Goal: Information Seeking & Learning: Learn about a topic

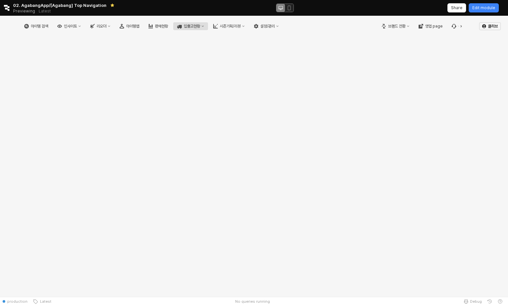
click at [200, 25] on div "입출고현황" at bounding box center [192, 26] width 16 height 5
click at [241, 26] on div "시즌기획/리뷰" at bounding box center [230, 26] width 21 height 5
click at [437, 27] on div "영업 page" at bounding box center [433, 26] width 17 height 5
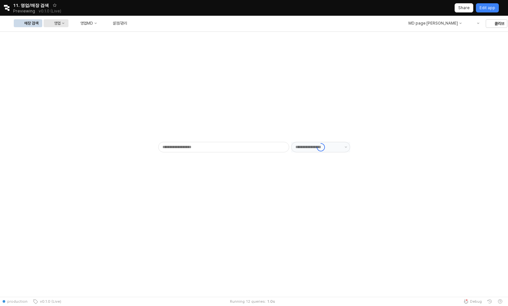
click at [64, 23] on icon "영업" at bounding box center [63, 23] width 3 height 3
click at [101, 26] on button "영업MD" at bounding box center [85, 23] width 31 height 8
click at [166, 46] on div "RT 성과 분석" at bounding box center [155, 46] width 35 height 5
click at [131, 16] on div "매장 검색 영업 영업MD 설정/관리" at bounding box center [72, 23] width 117 height 14
click at [131, 28] on div "매장 검색 영업 영업MD 설정/관리" at bounding box center [72, 23] width 117 height 14
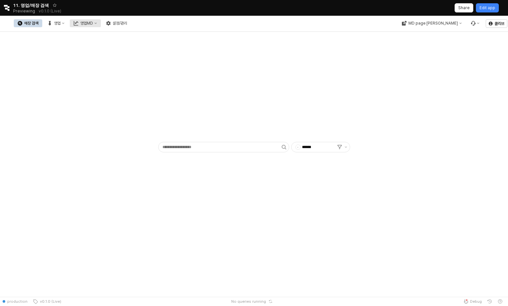
click at [93, 24] on div "영업MD" at bounding box center [86, 23] width 13 height 5
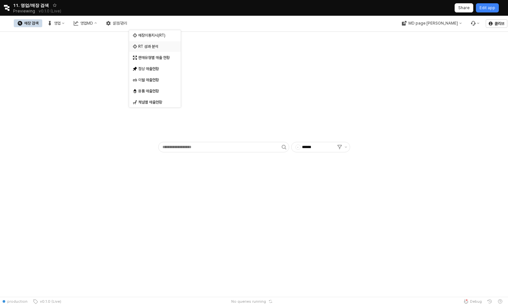
click at [157, 46] on div "RT 성과 분석" at bounding box center [155, 46] width 35 height 5
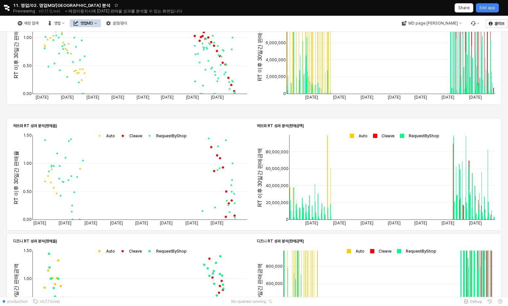
scroll to position [334, 0]
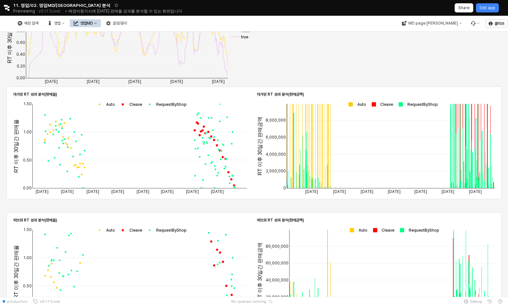
click at [169, 102] on rect "App Frame" at bounding box center [164, 104] width 43 height 6
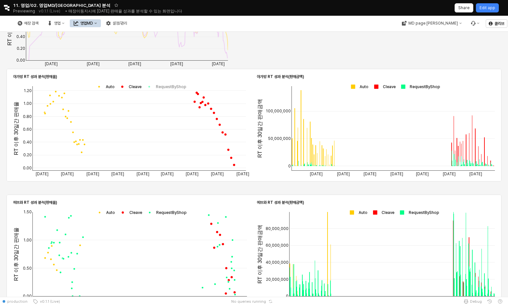
scroll to position [401, 0]
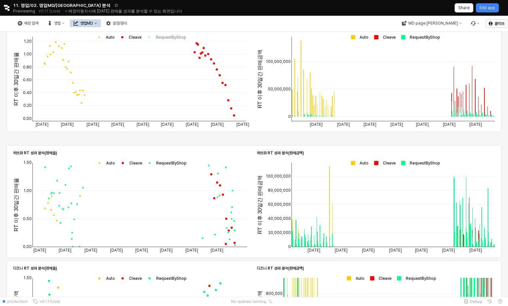
click at [414, 162] on rect "App Frame" at bounding box center [417, 163] width 43 height 6
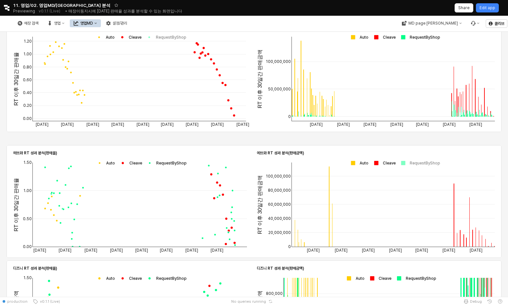
click at [181, 161] on rect "App Frame" at bounding box center [164, 163] width 43 height 6
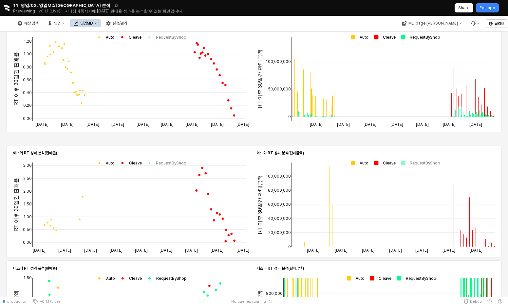
scroll to position [477, 0]
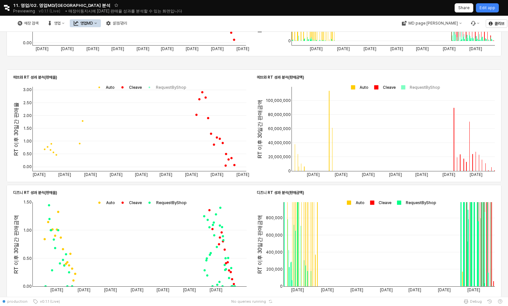
click at [171, 202] on rect "App Frame" at bounding box center [164, 202] width 43 height 6
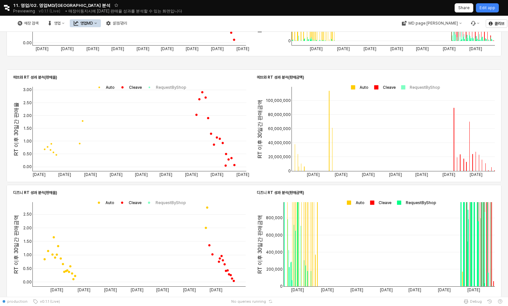
click at [408, 204] on rect "App Frame" at bounding box center [413, 202] width 43 height 6
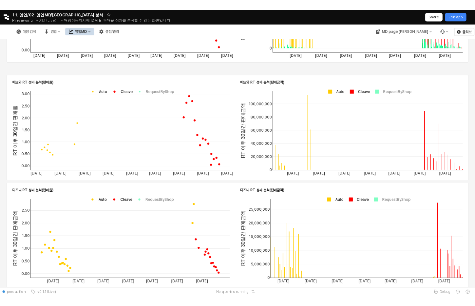
scroll to position [501, 0]
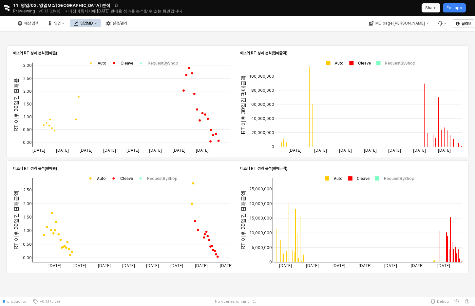
click at [91, 28] on div "매장 검색 영업 영업MD 설정/관리" at bounding box center [72, 23] width 117 height 14
click at [38, 24] on div "매장 검색" at bounding box center [31, 23] width 14 height 5
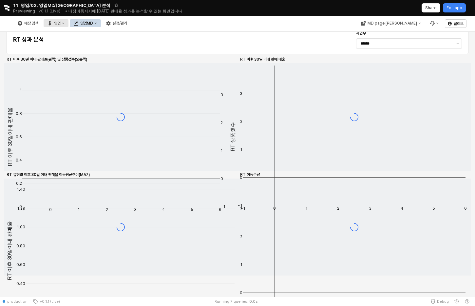
click at [68, 26] on button "영업" at bounding box center [56, 23] width 25 height 8
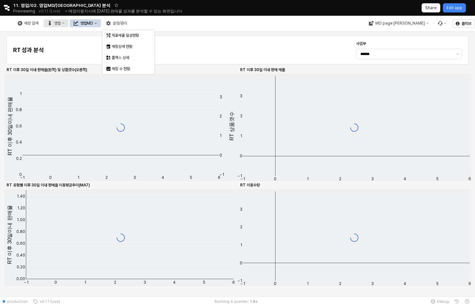
click at [61, 23] on div "영업" at bounding box center [57, 23] width 7 height 5
click at [128, 37] on div "목표매출 달성현황" at bounding box center [129, 35] width 35 height 5
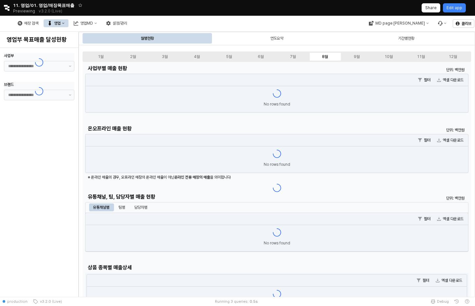
click at [61, 22] on div "영업" at bounding box center [57, 23] width 7 height 5
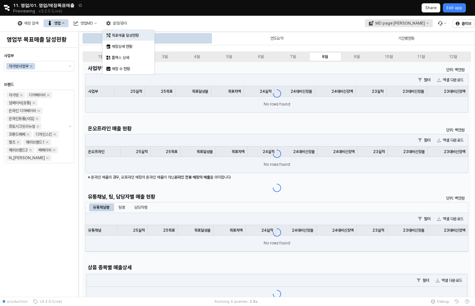
click at [408, 22] on div "MD page [PERSON_NAME]" at bounding box center [399, 23] width 49 height 5
click at [405, 24] on div "MD page [PERSON_NAME]" at bounding box center [399, 23] width 49 height 5
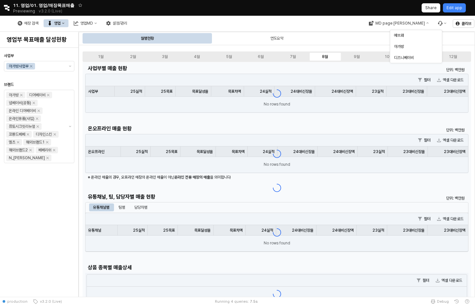
click at [52, 22] on icon "영업" at bounding box center [49, 23] width 5 height 5
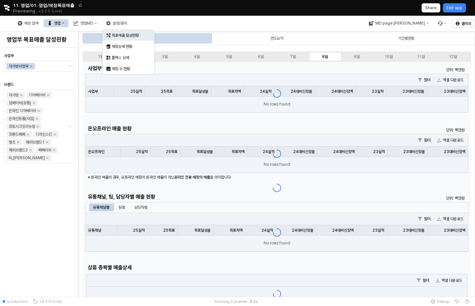
click at [61, 23] on div "영업" at bounding box center [57, 23] width 7 height 5
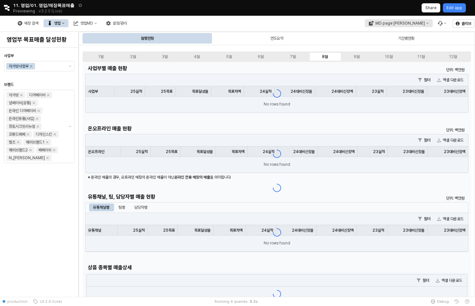
click at [411, 24] on div "MD page [PERSON_NAME]" at bounding box center [399, 23] width 49 height 5
click at [361, 19] on div "매장 검색 영업 영업MD 설정/관리" at bounding box center [189, 23] width 378 height 14
click at [39, 14] on div "v3.2.0 (Live)" at bounding box center [51, 11] width 24 height 9
click at [3, 25] on img at bounding box center [3, 23] width 0 height 8
click at [3, 23] on img at bounding box center [3, 23] width 0 height 8
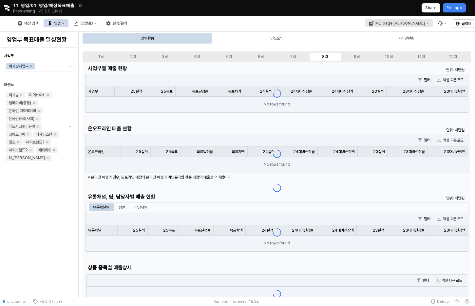
click at [406, 26] on button "MD page [PERSON_NAME]" at bounding box center [398, 23] width 68 height 8
click at [405, 34] on div "에뜨와" at bounding box center [414, 35] width 40 height 5
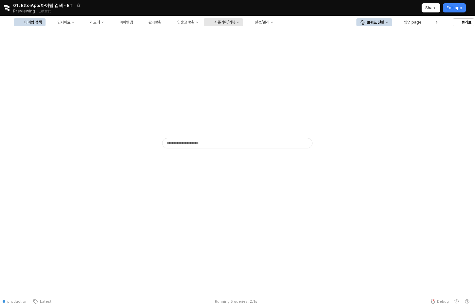
click at [235, 22] on div "시즌기획/리뷰" at bounding box center [224, 22] width 21 height 5
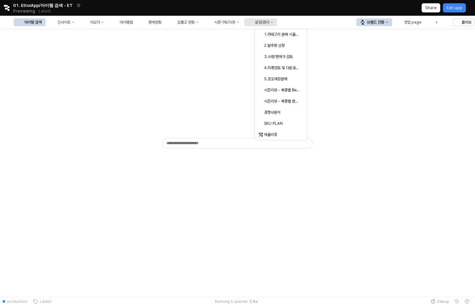
click at [269, 21] on div "설정/관리" at bounding box center [262, 22] width 14 height 5
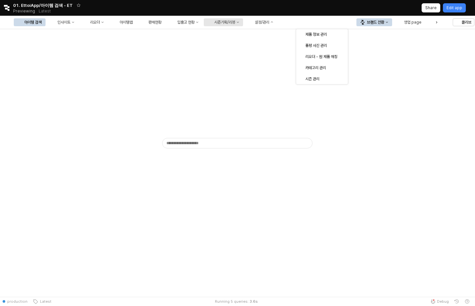
click at [243, 20] on button "시즌기획/리뷰" at bounding box center [223, 22] width 39 height 8
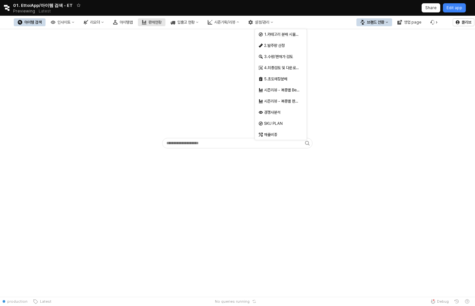
click at [146, 24] on icon "판매현황" at bounding box center [144, 22] width 5 height 5
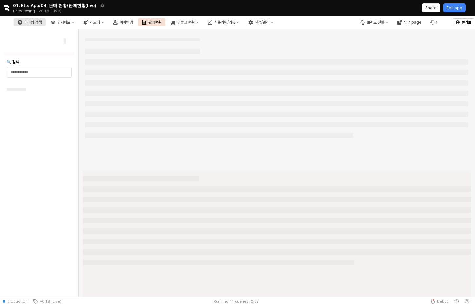
click at [42, 23] on div "아이템 검색" at bounding box center [32, 22] width 17 height 5
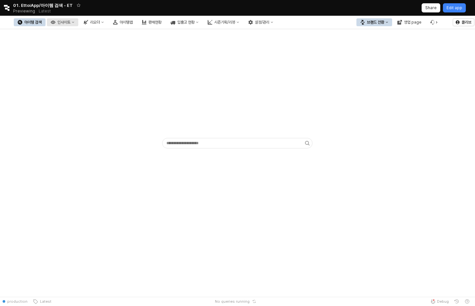
click at [70, 21] on div "인사이트" at bounding box center [63, 22] width 13 height 5
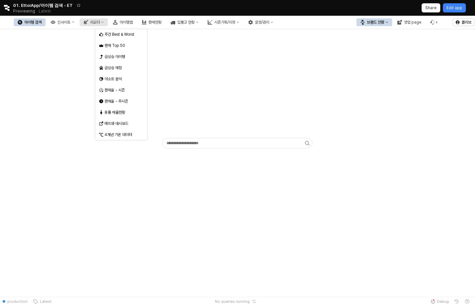
click at [108, 21] on button "리오더" at bounding box center [94, 22] width 28 height 8
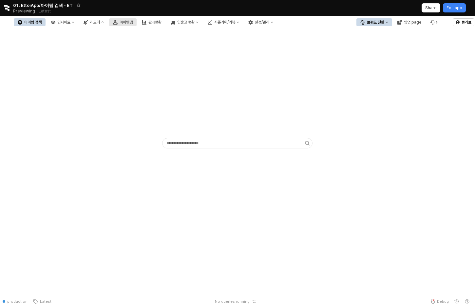
click at [133, 22] on div "아이템맵" at bounding box center [125, 22] width 13 height 5
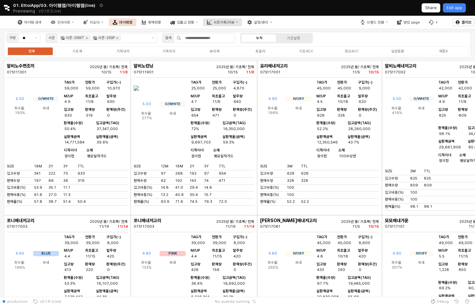
click at [234, 21] on div "시즌기획/리뷰" at bounding box center [223, 22] width 21 height 4
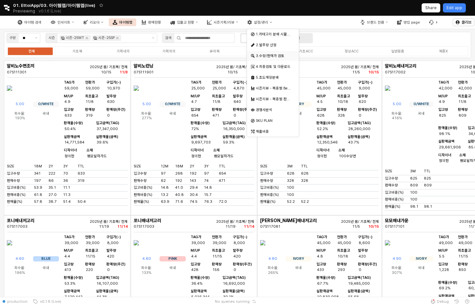
click at [282, 59] on div "3.수량/판매가 검토" at bounding box center [271, 56] width 40 height 6
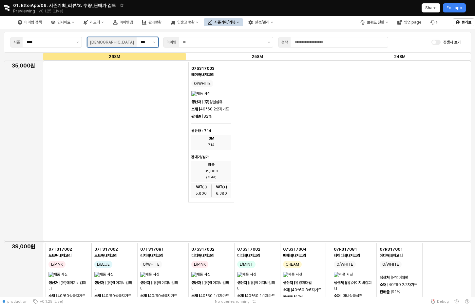
click at [136, 38] on div "***" at bounding box center [143, 42] width 14 height 10
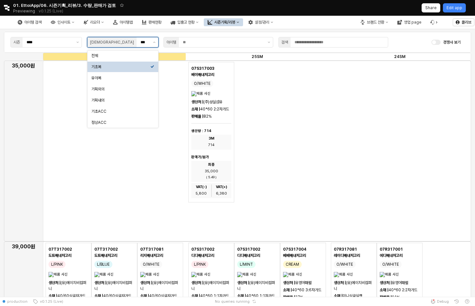
click at [140, 41] on input "***" at bounding box center [145, 42] width 11 height 7
click at [132, 55] on div "전체" at bounding box center [120, 55] width 59 height 5
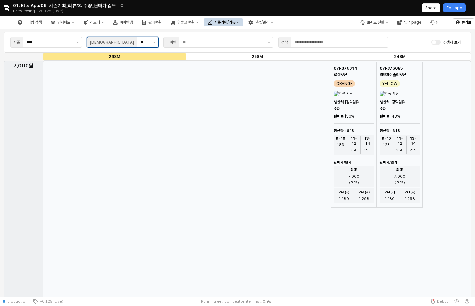
click at [141, 40] on input "**" at bounding box center [144, 42] width 9 height 7
click at [138, 96] on div "기획내의" at bounding box center [122, 100] width 71 height 10
type input "****"
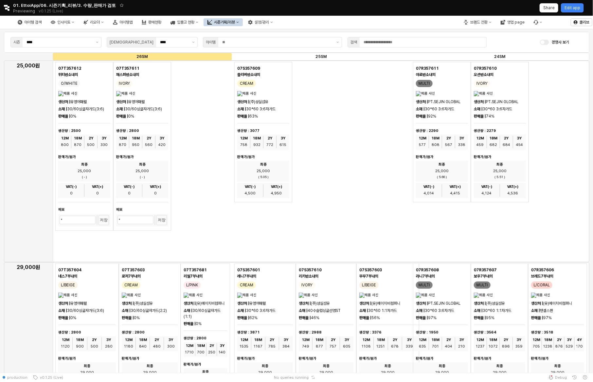
click at [277, 27] on div "아이템 검색 인사이트 리오더 아이템맵 판매현황 입출고 현황 시즌기획/리뷰 설정/관리" at bounding box center [145, 22] width 263 height 14
click at [235, 22] on div "시즌기획/리뷰" at bounding box center [224, 22] width 21 height 5
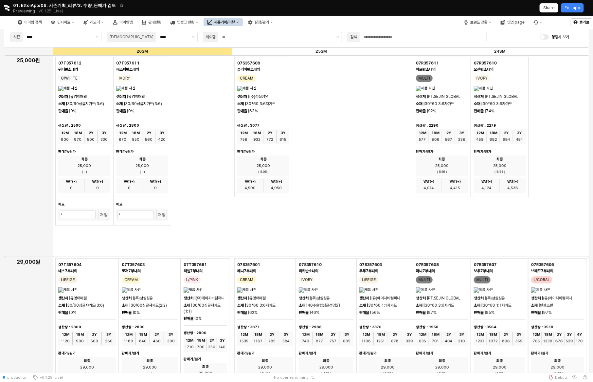
scroll to position [0, 0]
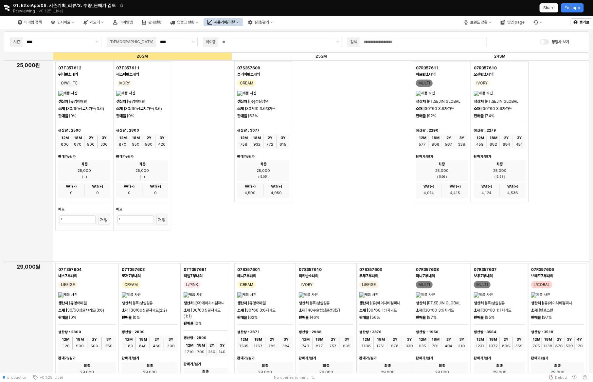
click at [474, 38] on div "경쟁사 보기" at bounding box center [561, 42] width 48 height 8
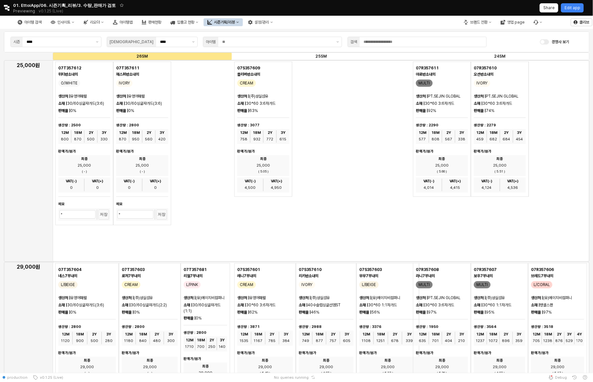
scroll to position [0, 0]
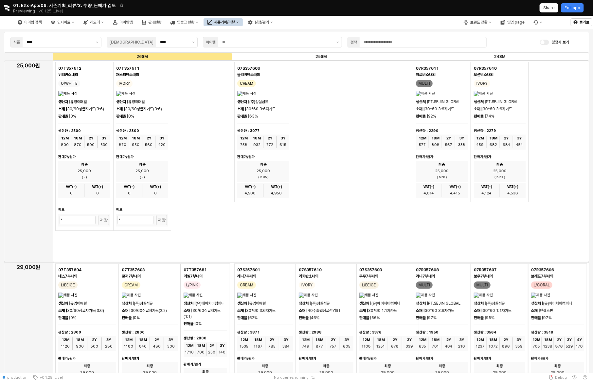
click at [235, 21] on div "시즌기획/리뷰" at bounding box center [224, 22] width 21 height 5
click at [326, 175] on div "07S357609 올리버반소내의 CREAM 생산처 | (주)성실섬유 소재 | 30*60 3:6자가드 판매율 | 63% 생산량 : 3077 12…" at bounding box center [321, 132] width 174 height 140
click at [243, 24] on button "시즌기획/리뷰" at bounding box center [223, 22] width 39 height 8
click at [474, 44] on div "경쟁사 보기" at bounding box center [561, 42] width 43 height 5
click at [474, 43] on div "경쟁사 보기" at bounding box center [561, 42] width 43 height 5
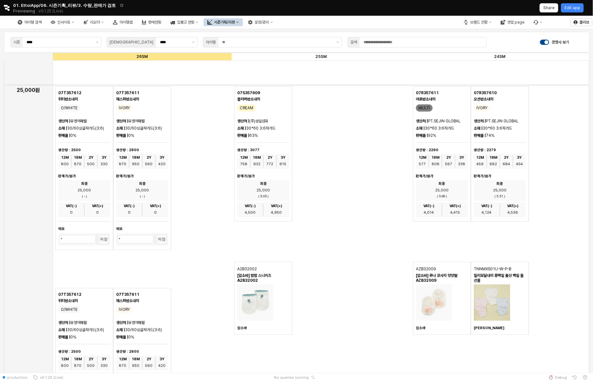
scroll to position [3930, 0]
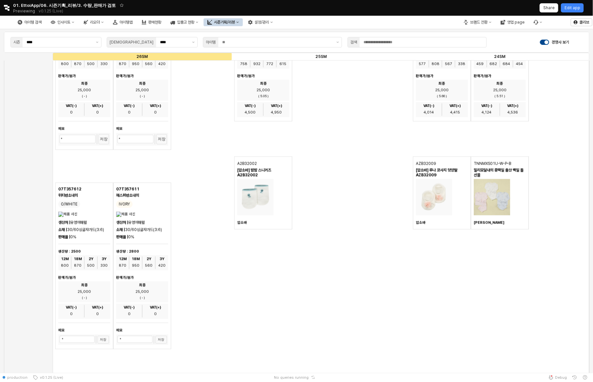
click at [458, 190] on div "AZB32009 [압소바] 루나 코사지 덧양말 AZB32009 압소바" at bounding box center [442, 192] width 58 height 73
click at [433, 197] on img "App Frame" at bounding box center [434, 197] width 36 height 36
click at [274, 168] on h5 "[압소바] 밤밤 스니커즈 A2B32002" at bounding box center [263, 173] width 52 height 10
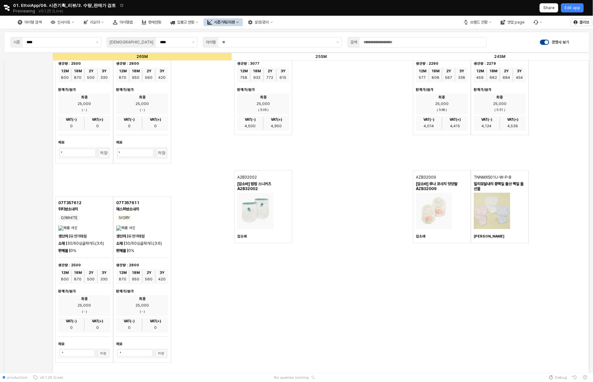
scroll to position [3915, 0]
click at [263, 184] on h5 "[압소바] 밤밤 스니커즈 A2B32002" at bounding box center [263, 188] width 52 height 10
click at [309, 194] on div "A2B32002 [압소바] 밤밤 스니커즈 A2B32002 압소바" at bounding box center [321, 208] width 174 height 73
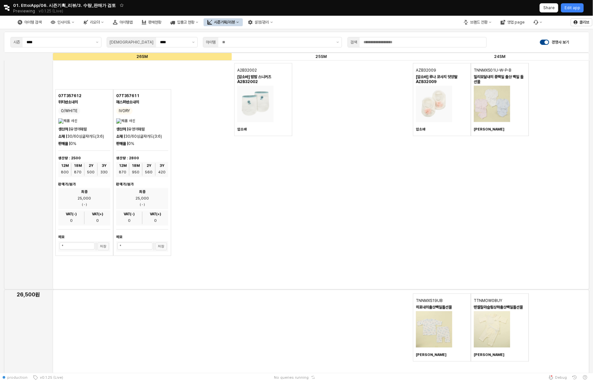
scroll to position [4025, 0]
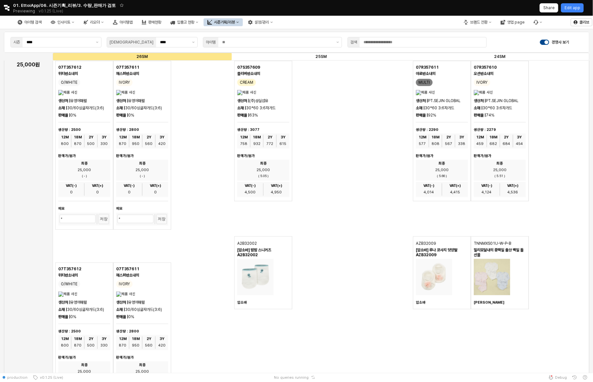
scroll to position [3848, 0]
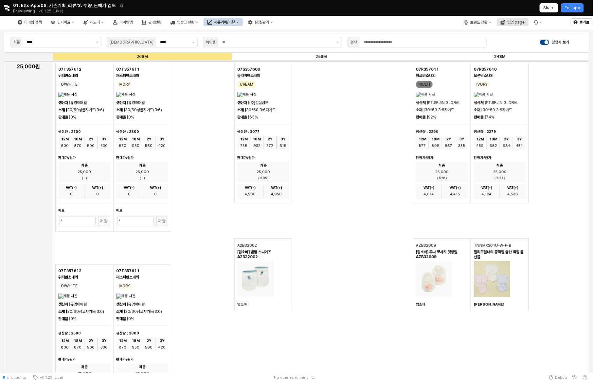
click at [512, 21] on div "영업 page" at bounding box center [515, 22] width 17 height 5
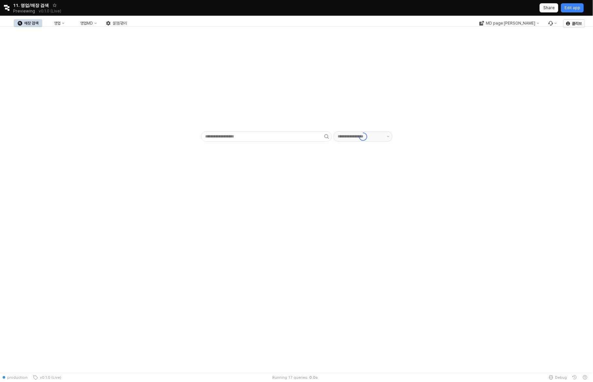
type input "******"
click at [101, 26] on button "영업MD" at bounding box center [85, 23] width 31 height 8
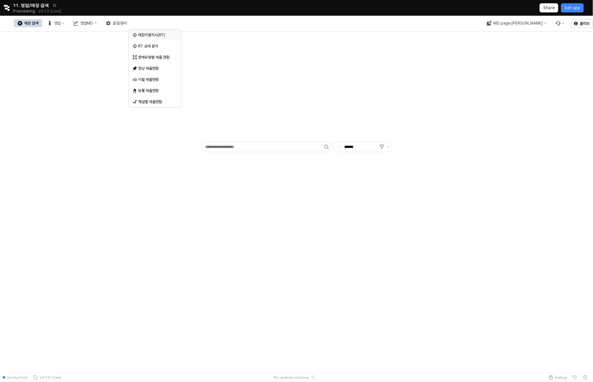
click at [162, 36] on div "매장이동지시(RT)" at bounding box center [155, 34] width 35 height 5
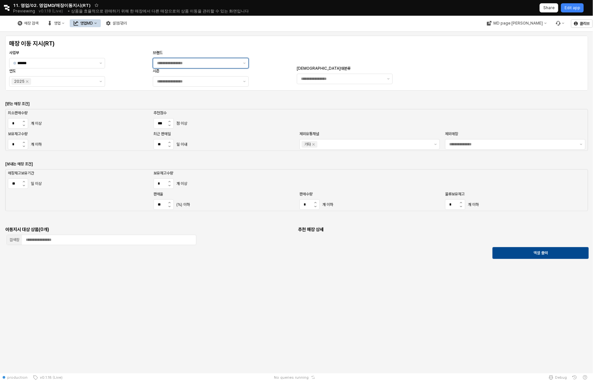
click at [181, 64] on input "브랜드" at bounding box center [198, 63] width 82 height 7
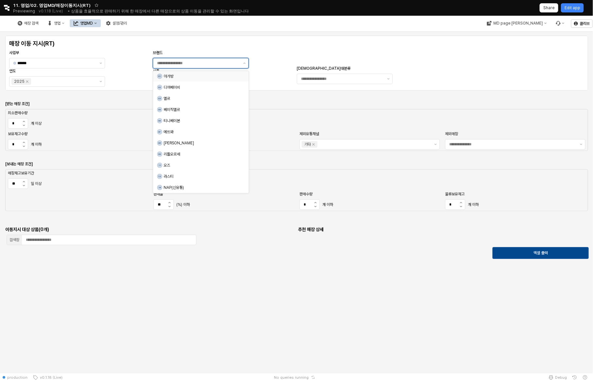
click at [186, 78] on div "아가방" at bounding box center [202, 76] width 77 height 5
click at [271, 53] on div "매장 이동 지시(RT) 사업부 ****** 브랜드 아가방 연도 2025 시즌 복종대분류" at bounding box center [296, 63] width 575 height 47
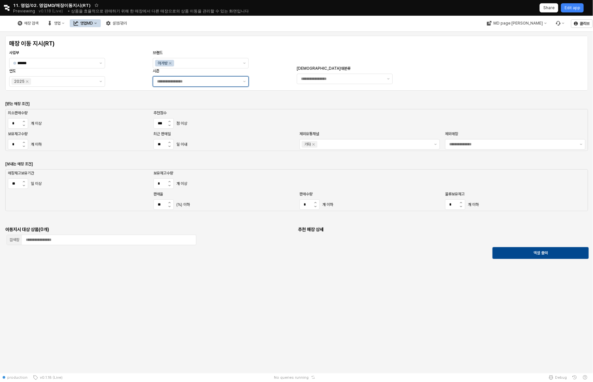
click at [228, 84] on input "시즌" at bounding box center [198, 81] width 82 height 7
click at [224, 102] on div "가을" at bounding box center [199, 105] width 84 height 7
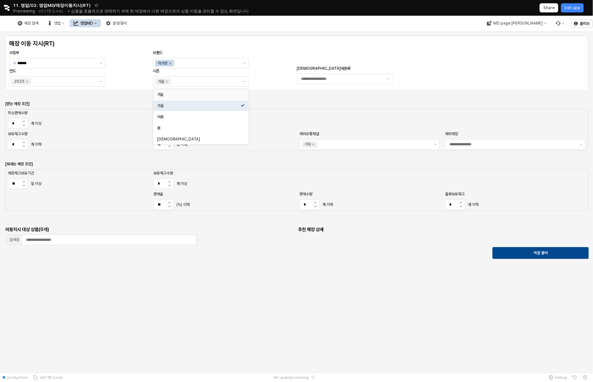
click at [281, 67] on div "매장 이동 지시(RT) 사업부 ****** 브랜드 아가방 연도 2025 시즌 가을 복종대분류" at bounding box center [296, 63] width 575 height 47
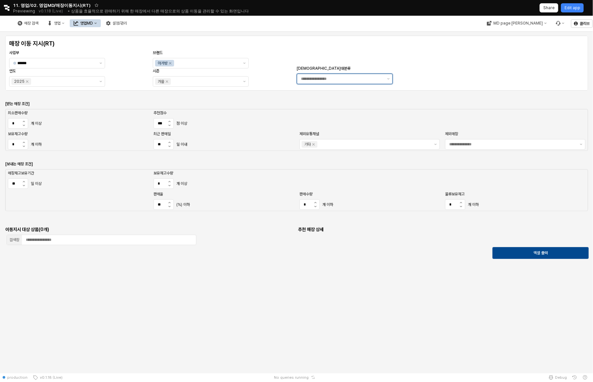
click at [321, 76] on input "[DEMOGRAPHIC_DATA]대분류" at bounding box center [342, 79] width 82 height 7
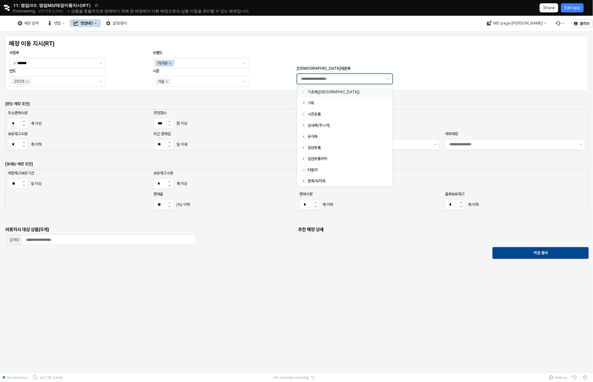
click at [325, 96] on div "1 기초복(아동)" at bounding box center [345, 92] width 96 height 10
click at [325, 103] on div "기획" at bounding box center [346, 102] width 77 height 5
click at [325, 118] on div "7 시즌용품" at bounding box center [345, 114] width 96 height 10
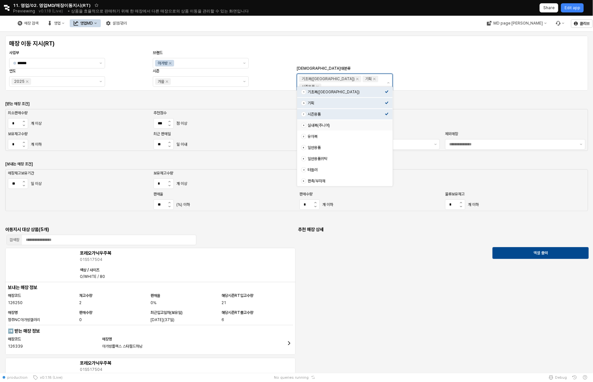
click at [326, 127] on div "실내복(주니어)" at bounding box center [346, 125] width 77 height 5
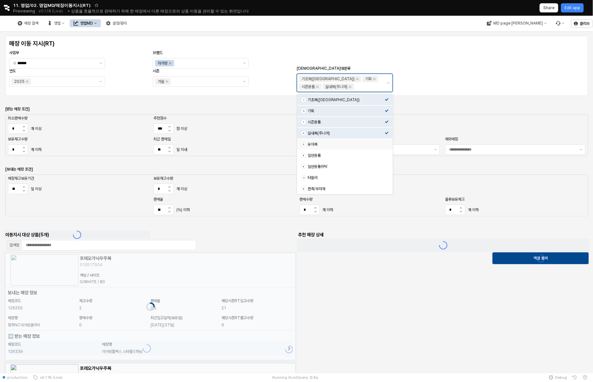
click at [328, 144] on div "유아복" at bounding box center [346, 144] width 77 height 5
click at [328, 153] on div "일반용품" at bounding box center [346, 155] width 77 height 5
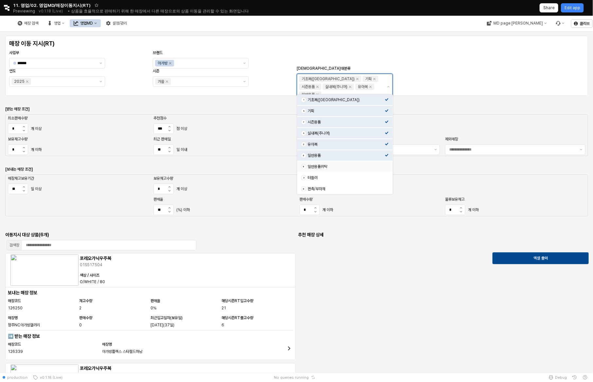
click at [330, 169] on div "일반용품위탁" at bounding box center [346, 166] width 77 height 5
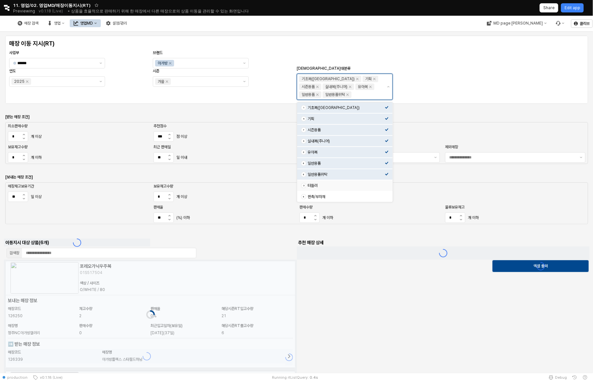
click at [332, 185] on div "터들러" at bounding box center [346, 185] width 77 height 5
click at [332, 194] on div "판촉/부자재" at bounding box center [346, 196] width 77 height 5
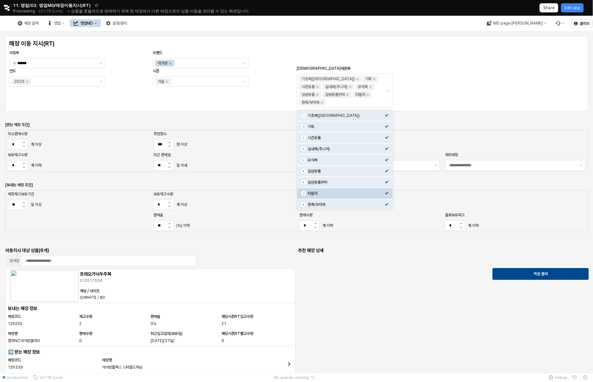
click at [237, 125] on div "매장 이동 지시(RT) 사업부 ****** 브랜드 아가방 연도 2025 시즌 가을 복종대분류 기초복(아동) 기획 시즌용품 실내복(주니어) 유아…" at bounding box center [297, 341] width 586 height 615
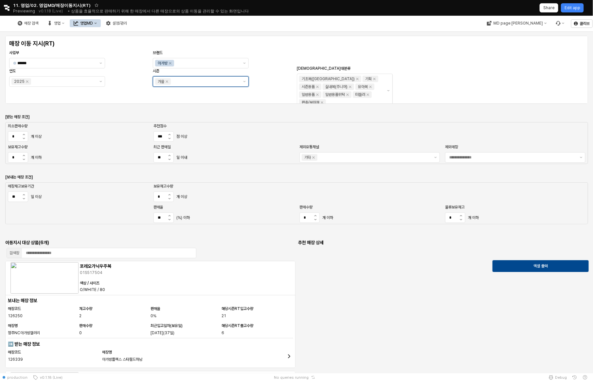
click at [209, 82] on input "시즌" at bounding box center [205, 81] width 66 height 7
click at [179, 116] on div "여름" at bounding box center [199, 116] width 84 height 5
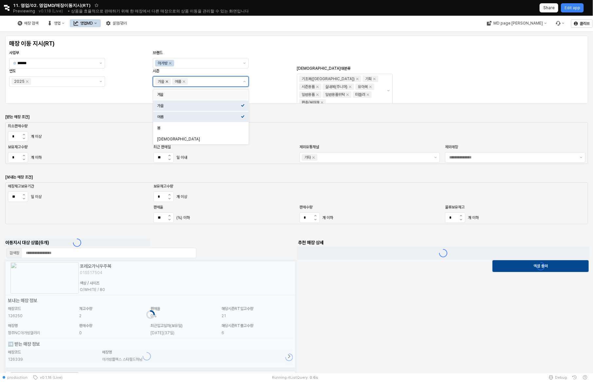
click at [169, 80] on icon "Remove 가을" at bounding box center [166, 81] width 5 height 5
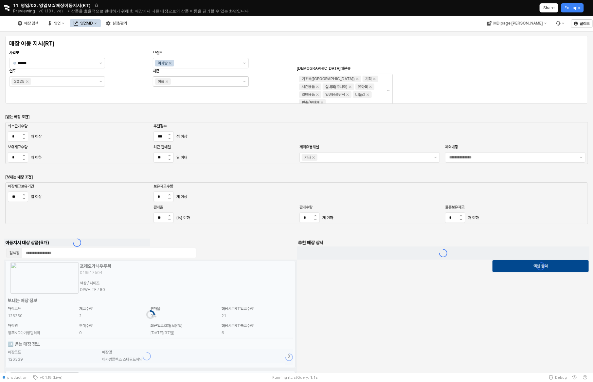
click at [280, 76] on div "매장 이동 지시(RT) 사업부 ****** 브랜드 아가방 연도 2025 시즌 여름 복종대분류 기초복(아동) 기획 시즌용품 실내복(주니어) 유아…" at bounding box center [296, 70] width 575 height 60
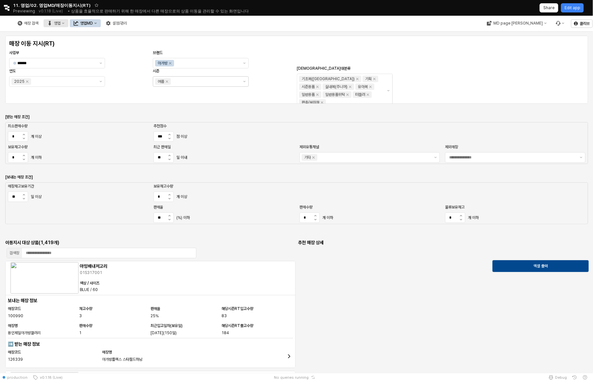
click at [68, 23] on button "영업" at bounding box center [56, 23] width 25 height 8
click at [15, 8] on span "Previewing" at bounding box center [24, 11] width 22 height 7
click at [5, 10] on icon "Retool logo" at bounding box center [7, 8] width 6 height 6
click at [15, 26] on div "Search ⌘K" at bounding box center [32, 32] width 59 height 12
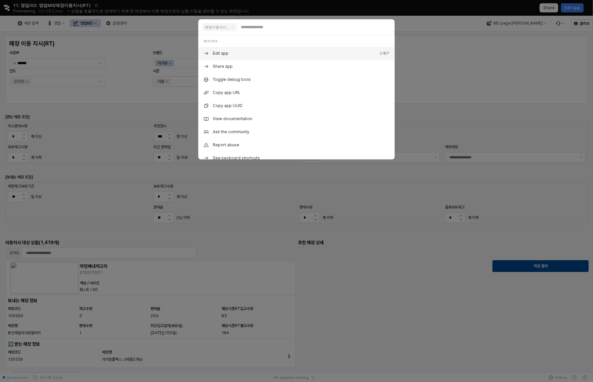
scroll to position [124, 196]
click at [15, 19] on div "매장이동지시(RT) Actions Edit app ⇧⌘P Share app Toggle debug tools ⌃` Copy app URL Co…" at bounding box center [296, 191] width 593 height 382
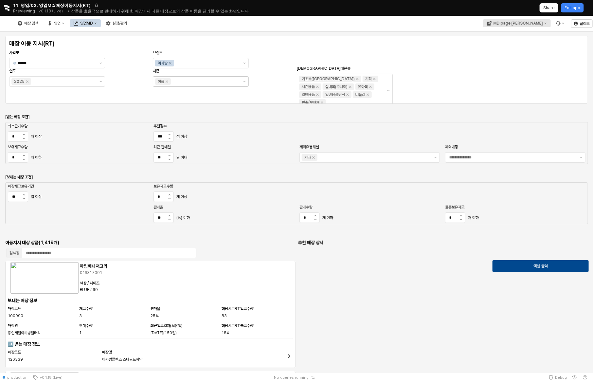
click at [531, 20] on button "MD page [PERSON_NAME]" at bounding box center [517, 23] width 68 height 8
click at [533, 38] on div "에뜨와" at bounding box center [533, 35] width 40 height 7
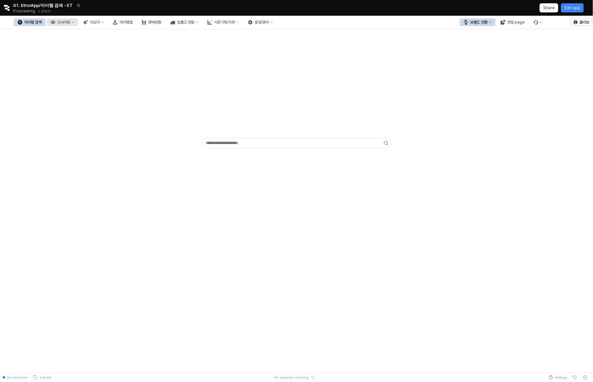
click at [70, 21] on div "인사이트" at bounding box center [63, 22] width 13 height 5
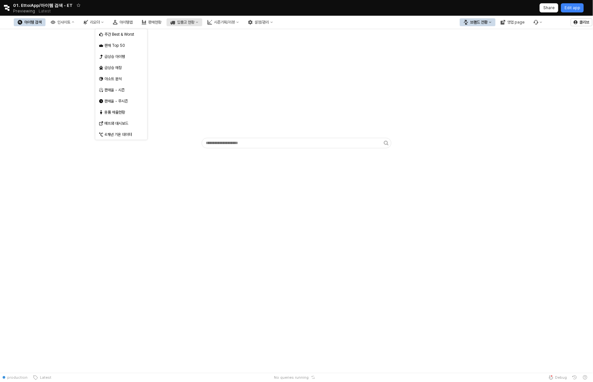
click at [194, 21] on div "입출고 현황" at bounding box center [185, 22] width 17 height 5
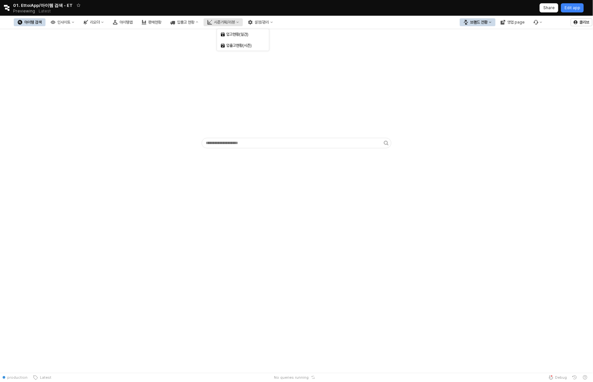
click at [235, 23] on div "시즌기획/리뷰" at bounding box center [224, 22] width 21 height 5
click at [269, 22] on div "설정/관리" at bounding box center [262, 22] width 14 height 5
click at [239, 22] on icon "시즌기획/리뷰" at bounding box center [237, 22] width 3 height 3
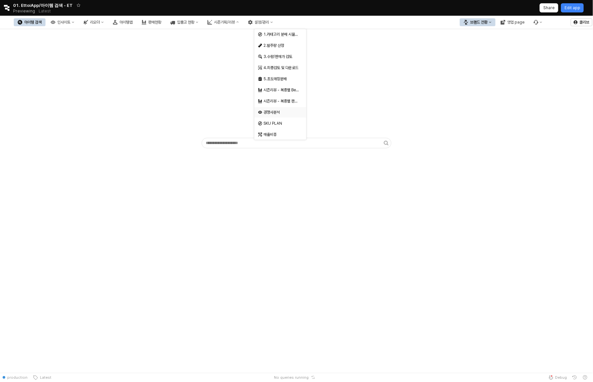
click at [281, 111] on div "경쟁사분석" at bounding box center [280, 112] width 35 height 5
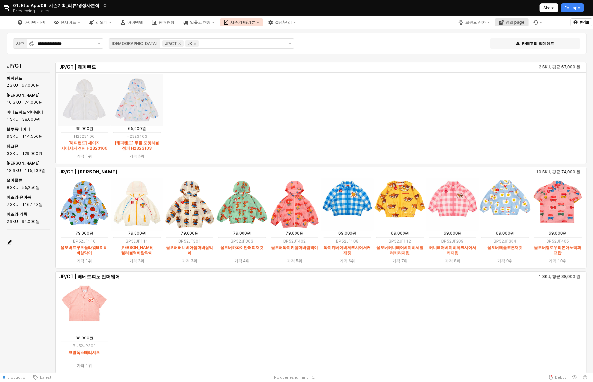
click at [512, 24] on div "영업 page" at bounding box center [515, 22] width 19 height 5
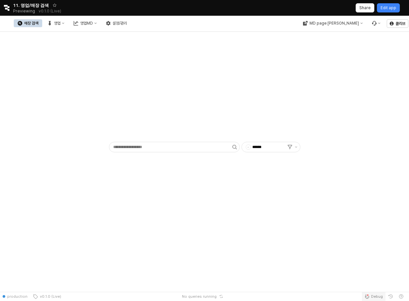
click at [372, 296] on span "Debug" at bounding box center [377, 296] width 12 height 5
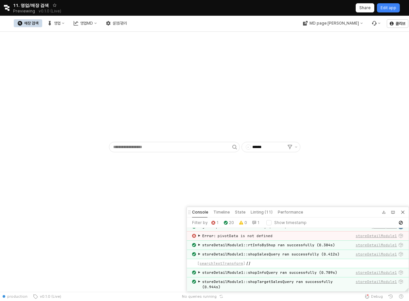
scroll to position [27, 0]
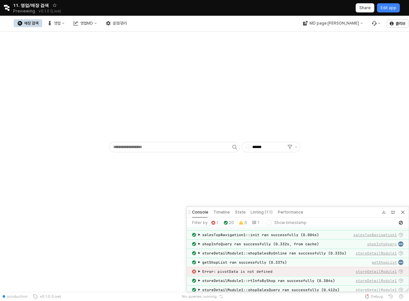
click at [199, 269] on span "▶" at bounding box center [199, 271] width 2 height 5
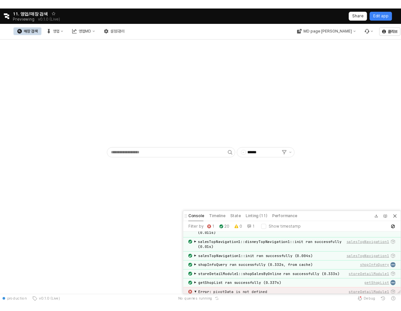
scroll to position [0, 0]
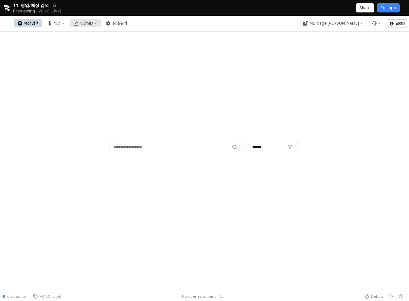
click at [101, 23] on button "영업MD" at bounding box center [85, 23] width 31 height 8
click at [68, 21] on button "영업" at bounding box center [56, 23] width 25 height 8
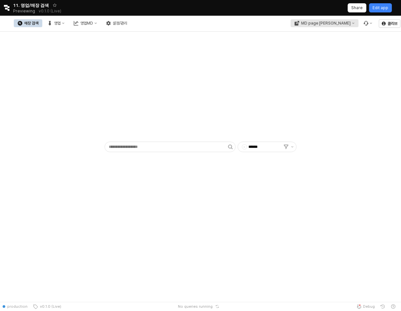
click at [343, 22] on div "MD page [PERSON_NAME]" at bounding box center [325, 23] width 49 height 5
click at [270, 115] on div "- ******" at bounding box center [200, 93] width 393 height 118
